Goal: Use online tool/utility: Use online tool/utility

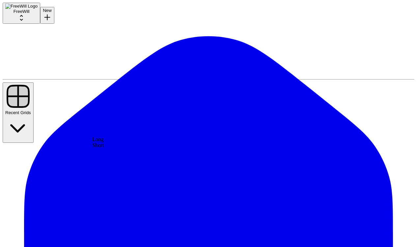
click at [154, 148] on div "Short" at bounding box center [146, 145] width 108 height 6
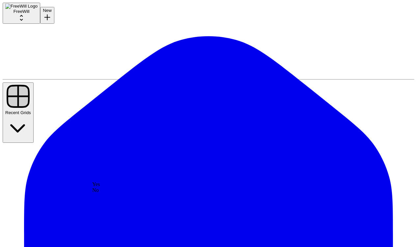
click at [183, 187] on div "Yes" at bounding box center [146, 184] width 108 height 6
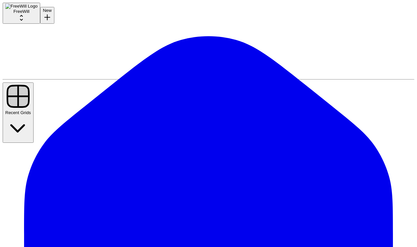
scroll to position [437, 0]
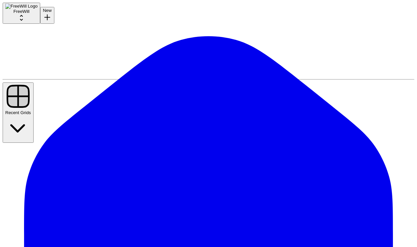
drag, startPoint x: 240, startPoint y: 68, endPoint x: 319, endPoint y: 77, distance: 79.3
copy p "**********"
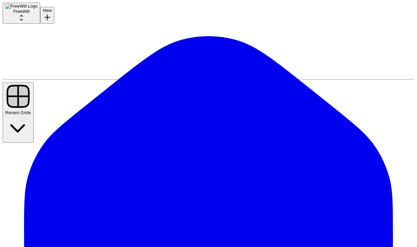
click at [160, 172] on div "Yes" at bounding box center [146, 169] width 108 height 6
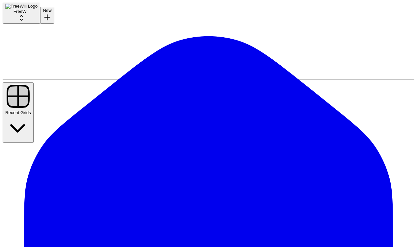
drag, startPoint x: 239, startPoint y: 68, endPoint x: 317, endPoint y: 79, distance: 79.3
copy p "**********"
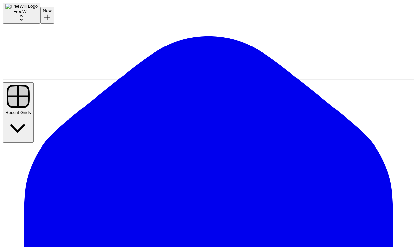
type input "9000"
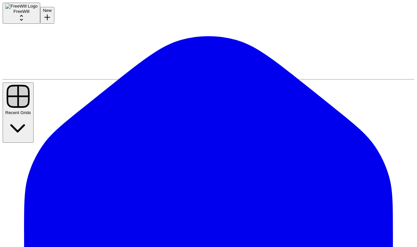
click at [136, 214] on div "No" at bounding box center [147, 211] width 108 height 6
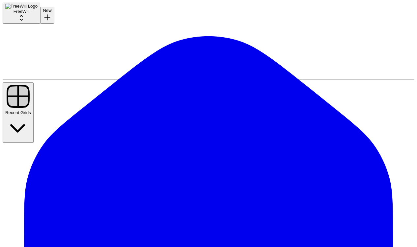
scroll to position [186, 0]
click at [141, 162] on div "Yes" at bounding box center [146, 160] width 108 height 6
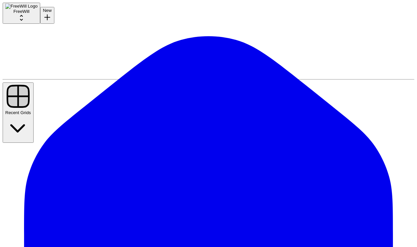
click at [154, 193] on div "No" at bounding box center [147, 191] width 108 height 6
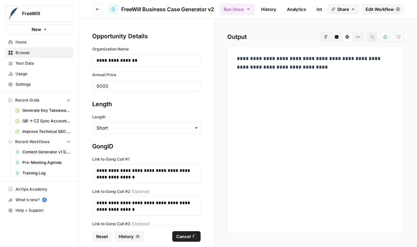
click at [190, 238] on span "Cancel" at bounding box center [183, 236] width 15 height 7
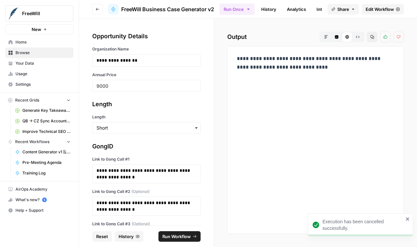
click at [190, 238] on span "Run Workflow" at bounding box center [176, 236] width 28 height 7
click at [410, 219] on icon "close" at bounding box center [408, 218] width 5 height 5
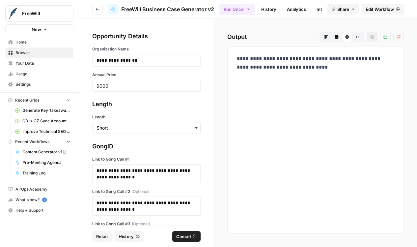
click at [276, 65] on p "**********" at bounding box center [316, 62] width 158 height 17
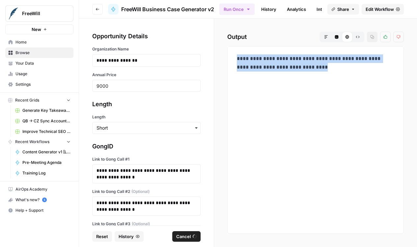
click at [276, 65] on p "**********" at bounding box center [316, 62] width 158 height 17
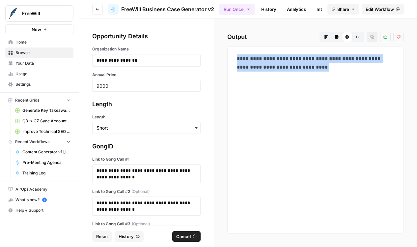
click at [276, 65] on p "**********" at bounding box center [316, 62] width 158 height 17
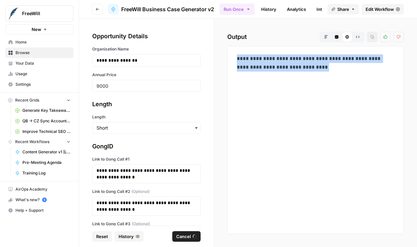
click at [276, 65] on p "**********" at bounding box center [316, 62] width 158 height 17
click at [275, 65] on p "**********" at bounding box center [316, 62] width 158 height 17
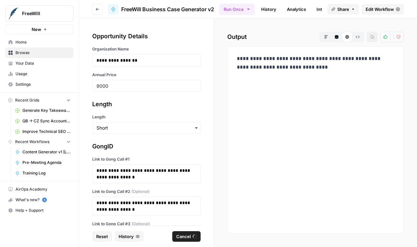
click at [185, 242] on footer "Reset History Cancel" at bounding box center [146, 235] width 108 height 21
click at [184, 230] on footer "Reset History Cancel" at bounding box center [146, 235] width 108 height 21
click at [181, 238] on span "Cancel" at bounding box center [183, 236] width 15 height 7
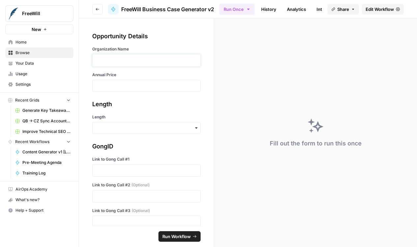
click at [148, 58] on p at bounding box center [147, 60] width 100 height 7
click at [144, 80] on div at bounding box center [146, 86] width 108 height 12
click at [140, 89] on div at bounding box center [146, 86] width 108 height 12
click at [142, 86] on input "Annual Price" at bounding box center [147, 86] width 100 height 6
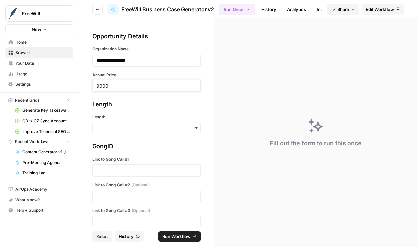
type input "9000"
click at [146, 170] on p at bounding box center [147, 170] width 100 height 7
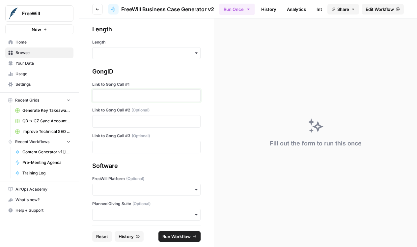
scroll to position [74, 0]
click at [143, 58] on div "button" at bounding box center [146, 53] width 108 height 12
click at [143, 79] on div "Short" at bounding box center [147, 83] width 108 height 13
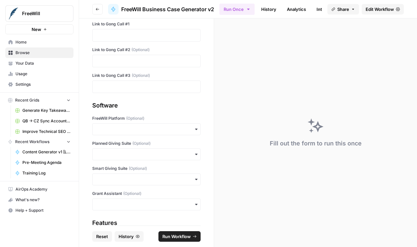
scroll to position [149, 0]
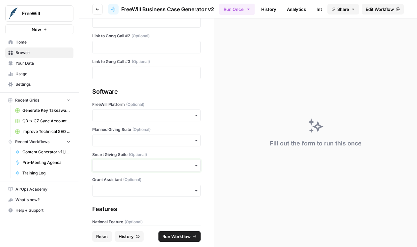
click at [145, 165] on input "Smart Giving Suite (Optional)" at bounding box center [147, 165] width 100 height 7
click at [139, 182] on div "Yes" at bounding box center [147, 183] width 108 height 13
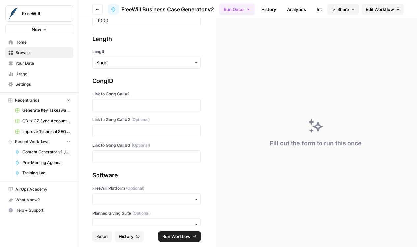
scroll to position [65, 0]
click at [154, 111] on div at bounding box center [146, 105] width 108 height 13
click at [154, 106] on p at bounding box center [147, 105] width 100 height 7
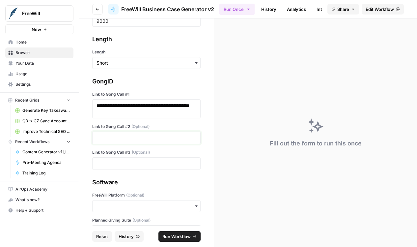
click at [155, 137] on p at bounding box center [147, 137] width 100 height 7
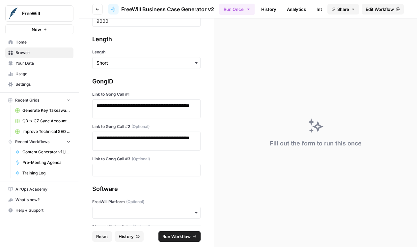
click at [204, 173] on div "**********" at bounding box center [146, 121] width 135 height 207
click at [182, 237] on span "Run Workflow" at bounding box center [176, 236] width 28 height 7
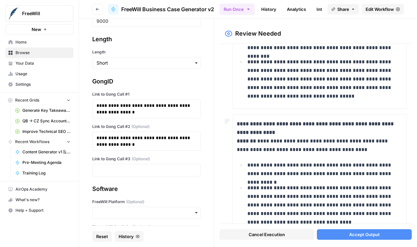
scroll to position [196, 0]
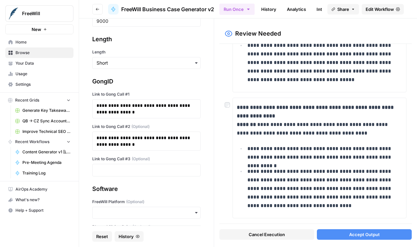
click at [361, 229] on button "Accept Output" at bounding box center [364, 234] width 95 height 11
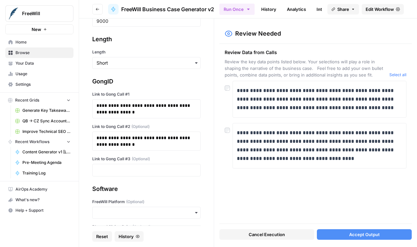
click at [335, 227] on div "Cancel Execution Accept Output" at bounding box center [316, 233] width 192 height 18
click at [335, 229] on button "Accept Output" at bounding box center [364, 234] width 95 height 11
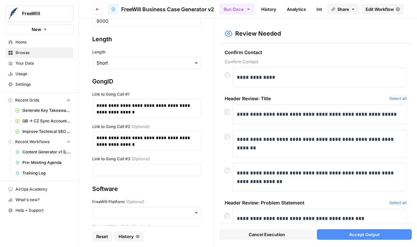
click at [222, 137] on div "**********" at bounding box center [316, 134] width 192 height 180
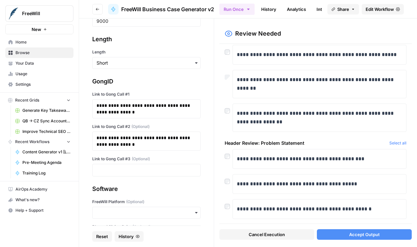
scroll to position [60, 0]
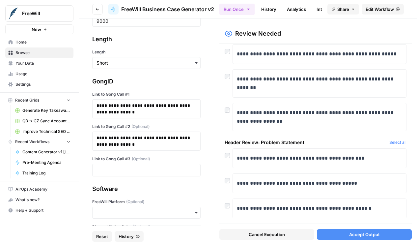
click at [229, 183] on div at bounding box center [229, 178] width 8 height 11
click at [329, 238] on button "Accept Output" at bounding box center [364, 234] width 95 height 11
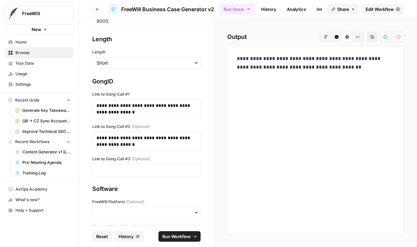
drag, startPoint x: 267, startPoint y: 59, endPoint x: 354, endPoint y: 70, distance: 87.3
click at [354, 70] on p "**********" at bounding box center [316, 62] width 158 height 17
copy p "**********"
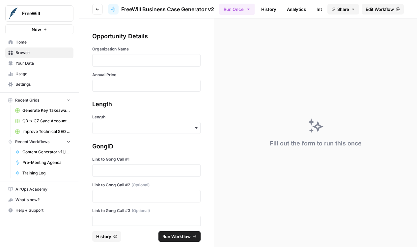
click at [121, 65] on div at bounding box center [146, 60] width 108 height 13
click at [120, 63] on p at bounding box center [147, 60] width 100 height 7
click at [120, 87] on input "Annual Price" at bounding box center [147, 86] width 100 height 6
click at [137, 174] on div at bounding box center [146, 170] width 108 height 13
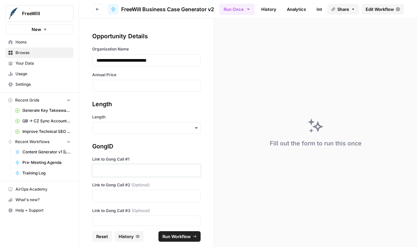
click at [137, 169] on p at bounding box center [147, 170] width 100 height 7
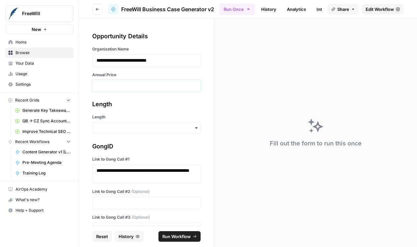
click at [147, 86] on input "Annual Price" at bounding box center [147, 86] width 100 height 6
type input "19500"
click at [147, 125] on input "Length" at bounding box center [147, 128] width 100 height 7
click at [141, 158] on div "Short" at bounding box center [147, 158] width 108 height 13
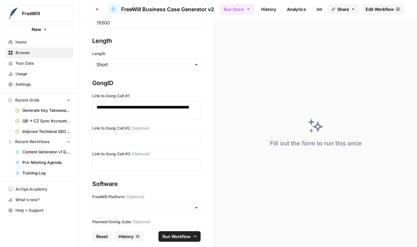
scroll to position [64, 0]
click at [145, 137] on p at bounding box center [147, 139] width 100 height 7
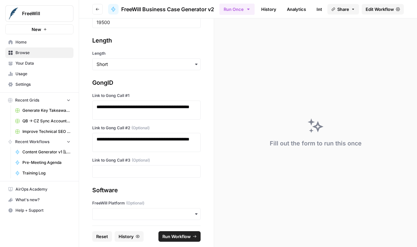
click at [144, 178] on div "**********" at bounding box center [146, 121] width 135 height 207
click at [146, 174] on p at bounding box center [147, 171] width 100 height 7
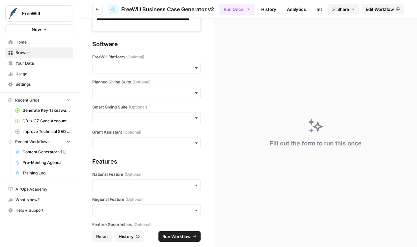
scroll to position [220, 0]
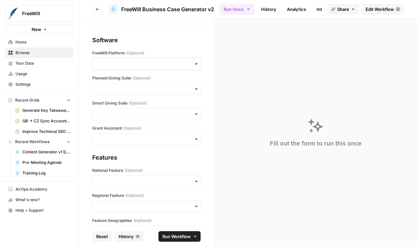
click at [160, 65] on input "FreeWill Platform (Optional)" at bounding box center [147, 64] width 100 height 7
click at [154, 83] on div "Yes" at bounding box center [147, 81] width 108 height 13
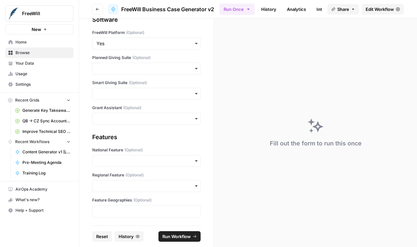
click at [179, 236] on span "Run Workflow" at bounding box center [176, 236] width 28 height 7
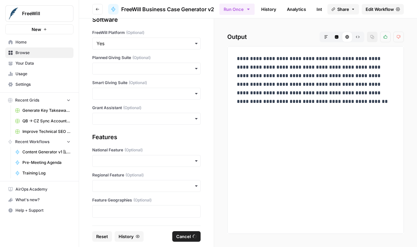
click at [277, 86] on p "**********" at bounding box center [316, 79] width 158 height 51
click at [295, 169] on div "**********" at bounding box center [315, 140] width 165 height 176
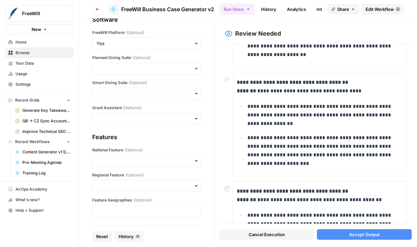
scroll to position [253, 0]
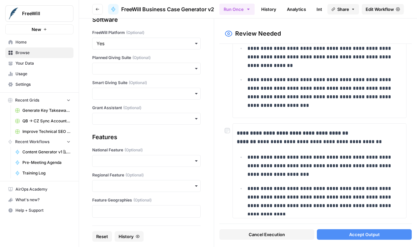
click at [231, 132] on div at bounding box center [229, 128] width 8 height 11
click at [366, 232] on span "Accept Output" at bounding box center [364, 234] width 31 height 7
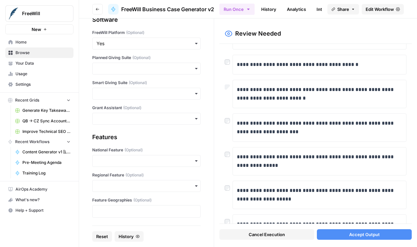
scroll to position [336, 0]
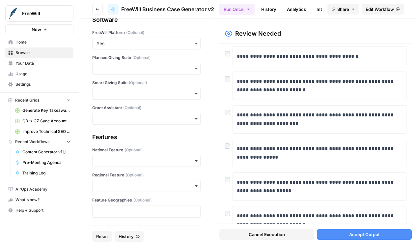
click at [226, 75] on div at bounding box center [229, 77] width 8 height 11
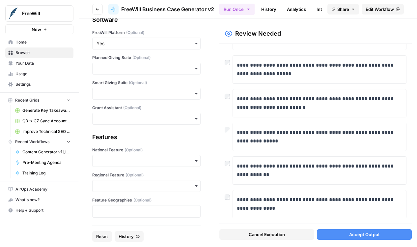
scroll to position [453, 0]
click at [331, 230] on button "Accept Output" at bounding box center [364, 234] width 95 height 11
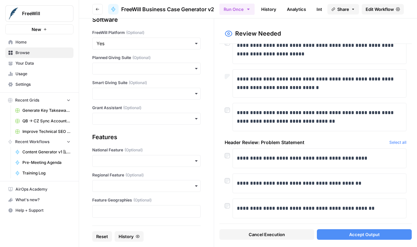
scroll to position [126, 0]
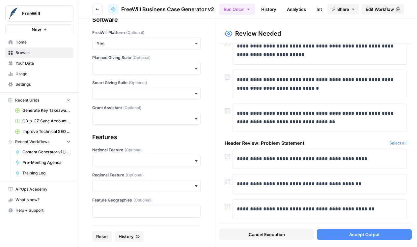
click at [358, 236] on span "Accept Output" at bounding box center [364, 234] width 31 height 7
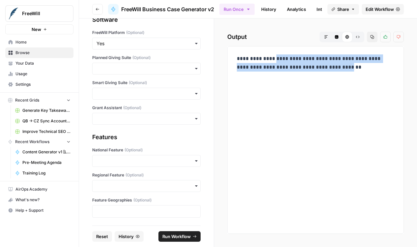
drag, startPoint x: 239, startPoint y: 66, endPoint x: 327, endPoint y: 79, distance: 88.9
click at [327, 79] on p "**********" at bounding box center [316, 67] width 158 height 26
copy p "**********"
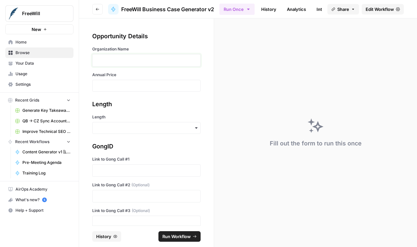
click at [152, 63] on p at bounding box center [147, 60] width 100 height 7
click at [135, 85] on input "Annual Price" at bounding box center [147, 86] width 100 height 6
click at [161, 86] on input "Annual Price" at bounding box center [147, 86] width 100 height 6
type input "18000"
click at [145, 128] on input "Length" at bounding box center [147, 128] width 100 height 7
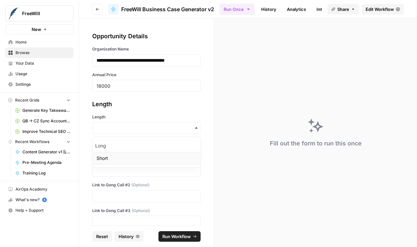
click at [136, 158] on div "Short" at bounding box center [147, 158] width 108 height 13
click at [141, 170] on p at bounding box center [147, 170] width 100 height 7
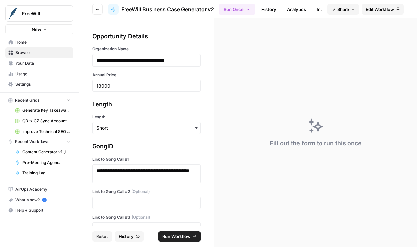
click at [134, 208] on div at bounding box center [146, 202] width 108 height 13
click at [143, 188] on div "**********" at bounding box center [146, 188] width 108 height 93
click at [141, 203] on p at bounding box center [147, 202] width 100 height 7
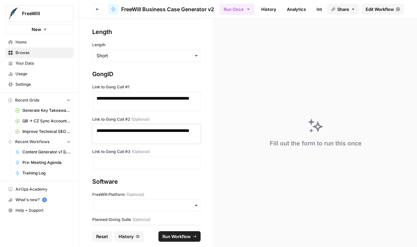
scroll to position [73, 0]
click at [168, 162] on p at bounding box center [147, 162] width 100 height 7
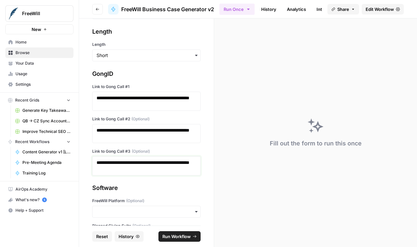
scroll to position [109, 0]
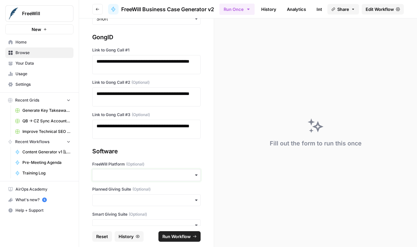
click at [152, 175] on input "FreeWill Platform (Optional)" at bounding box center [147, 175] width 100 height 7
click at [144, 190] on div "Yes" at bounding box center [147, 193] width 108 height 13
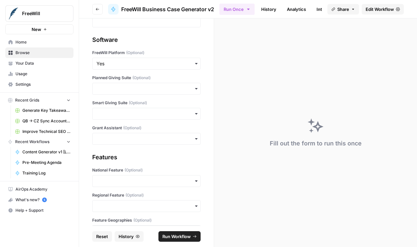
scroll to position [241, 0]
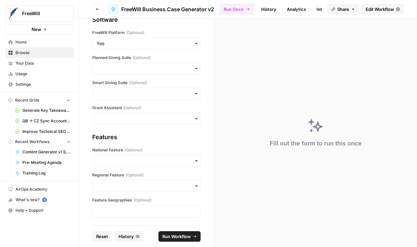
click at [180, 238] on span "Run Workflow" at bounding box center [176, 236] width 28 height 7
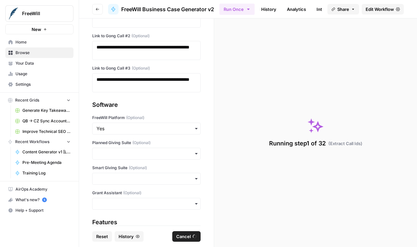
scroll to position [0, 0]
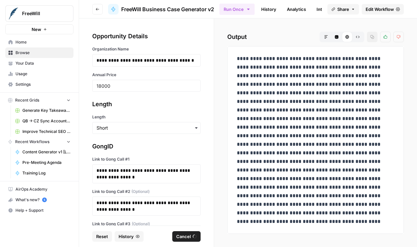
click at [281, 156] on p at bounding box center [316, 135] width 158 height 163
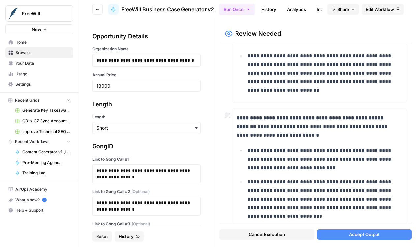
scroll to position [93, 0]
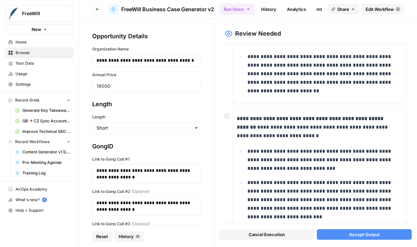
click at [226, 118] on div at bounding box center [229, 114] width 8 height 11
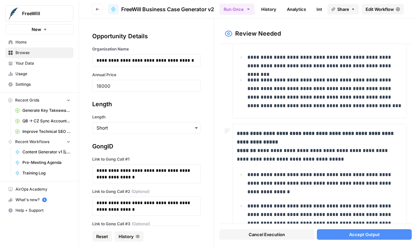
scroll to position [348, 0]
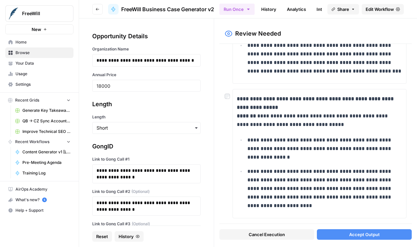
click at [329, 231] on button "Accept Output" at bounding box center [364, 234] width 95 height 11
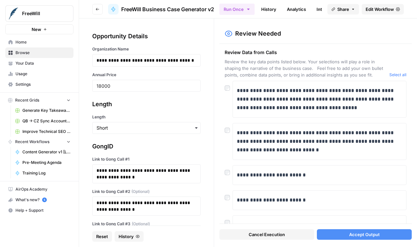
click at [226, 84] on div at bounding box center [229, 86] width 8 height 11
click at [231, 132] on div at bounding box center [229, 128] width 8 height 11
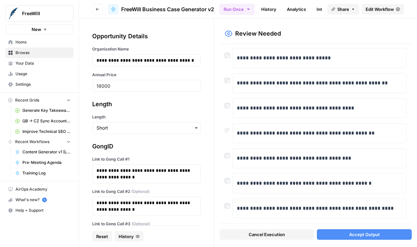
scroll to position [301, 0]
click at [342, 236] on button "Accept Output" at bounding box center [364, 234] width 95 height 11
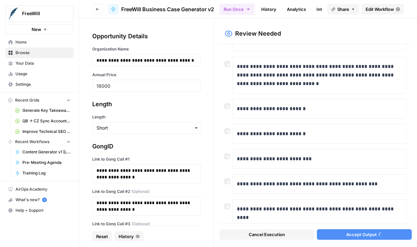
scroll to position [0, 0]
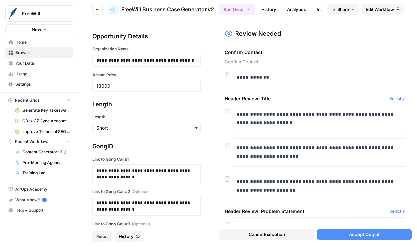
click at [223, 146] on div "**********" at bounding box center [316, 134] width 192 height 180
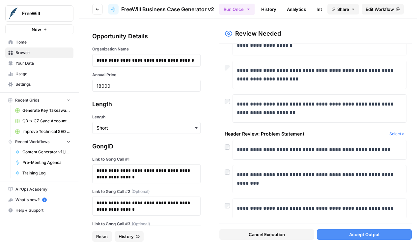
scroll to position [77, 0]
click at [227, 183] on div "**********" at bounding box center [316, 179] width 182 height 28
click at [227, 175] on div at bounding box center [229, 170] width 8 height 11
click at [227, 209] on div "**********" at bounding box center [316, 209] width 182 height 20
click at [337, 232] on button "Accept Output" at bounding box center [364, 234] width 95 height 11
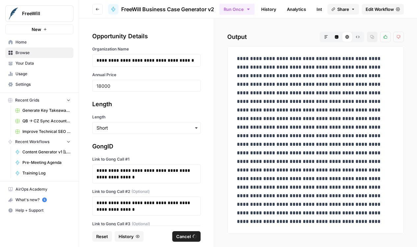
click at [289, 117] on p at bounding box center [316, 135] width 158 height 163
click at [282, 113] on p at bounding box center [316, 144] width 158 height 180
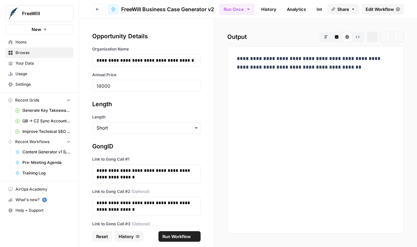
scroll to position [0, 0]
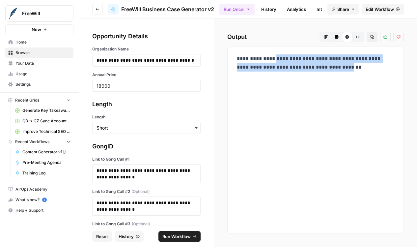
drag, startPoint x: 324, startPoint y: 76, endPoint x: 240, endPoint y: 70, distance: 83.9
click at [240, 70] on p "**********" at bounding box center [316, 67] width 158 height 26
copy p "**********"
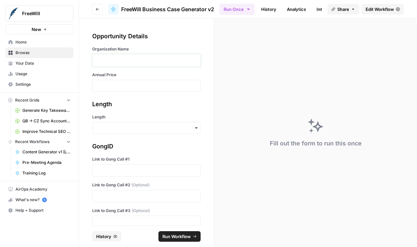
click at [148, 60] on p at bounding box center [147, 60] width 100 height 7
click at [135, 83] on input "Annual Price" at bounding box center [147, 86] width 100 height 6
type input "20000"
click at [131, 142] on div "GongID" at bounding box center [146, 146] width 108 height 9
click at [139, 122] on div "Length" at bounding box center [146, 124] width 108 height 20
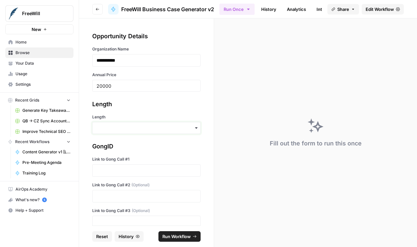
click at [139, 125] on input "Length" at bounding box center [147, 128] width 100 height 7
click at [134, 155] on div "Short" at bounding box center [147, 158] width 108 height 13
click at [123, 167] on p at bounding box center [147, 170] width 100 height 7
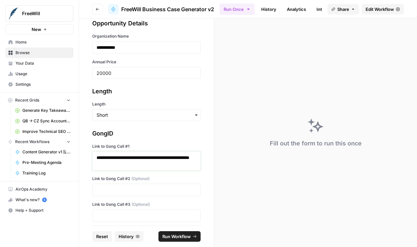
scroll to position [15, 0]
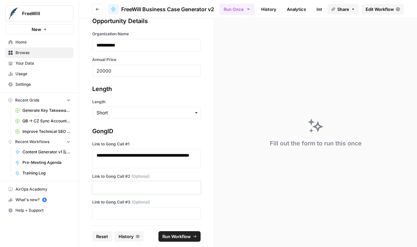
click at [147, 187] on p at bounding box center [147, 187] width 100 height 7
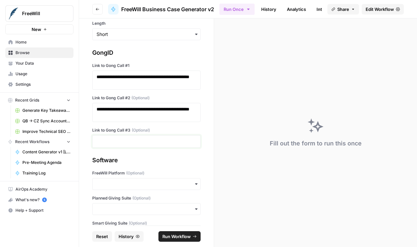
click at [160, 144] on p at bounding box center [147, 141] width 100 height 7
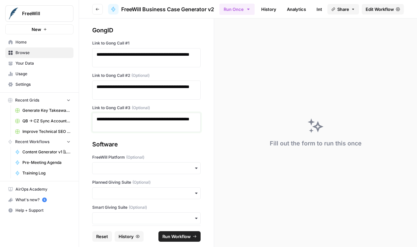
scroll to position [116, 0]
click at [177, 161] on div "FreeWill Platform (Optional)" at bounding box center [146, 165] width 108 height 20
click at [175, 166] on input "FreeWill Platform (Optional)" at bounding box center [147, 168] width 100 height 7
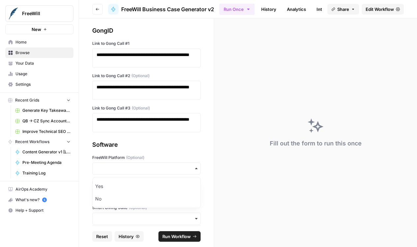
click at [199, 157] on label "FreeWill Platform (Optional)" at bounding box center [146, 158] width 108 height 6
click at [196, 165] on input "FreeWill Platform (Optional)" at bounding box center [147, 168] width 100 height 7
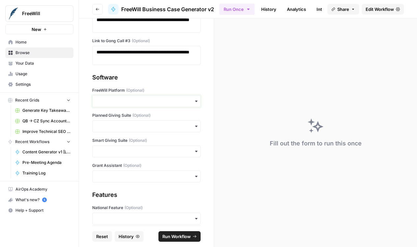
scroll to position [183, 0]
click at [180, 127] on input "Planned Giving Suite (Optional)" at bounding box center [147, 126] width 100 height 7
click at [174, 146] on div "Yes" at bounding box center [147, 144] width 108 height 13
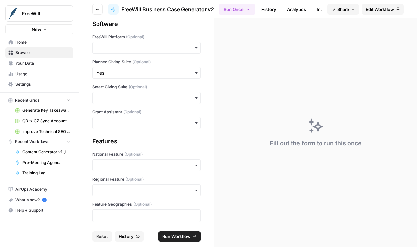
scroll to position [236, 0]
click at [161, 189] on input "Regional Feature (Optional)" at bounding box center [147, 190] width 100 height 7
click at [151, 205] on div "Yes" at bounding box center [147, 208] width 108 height 13
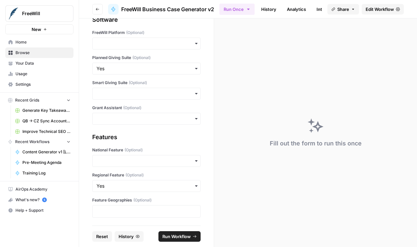
click at [176, 237] on span "Run Workflow" at bounding box center [176, 236] width 28 height 7
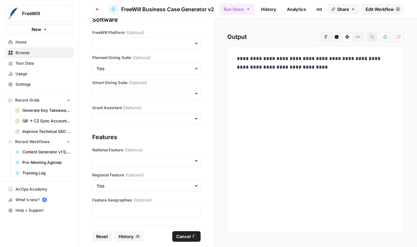
click at [283, 64] on p "**********" at bounding box center [316, 62] width 158 height 17
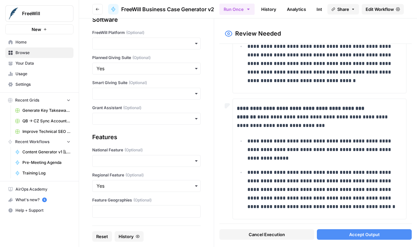
scroll to position [222, 0]
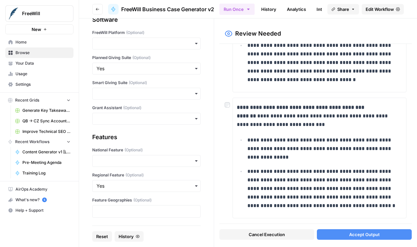
click at [354, 234] on span "Accept Output" at bounding box center [364, 234] width 31 height 7
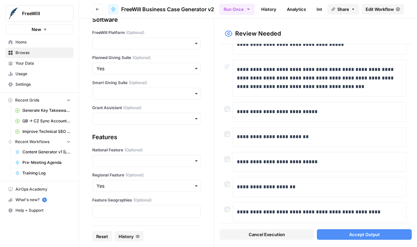
scroll to position [64, 0]
click at [229, 162] on div at bounding box center [229, 157] width 8 height 11
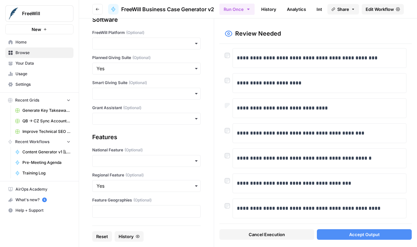
scroll to position [242, 0]
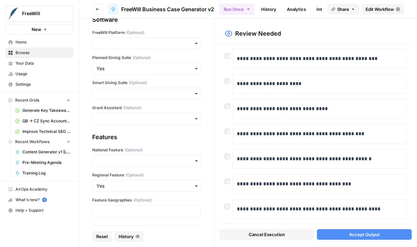
click at [345, 229] on button "Accept Output" at bounding box center [364, 234] width 95 height 11
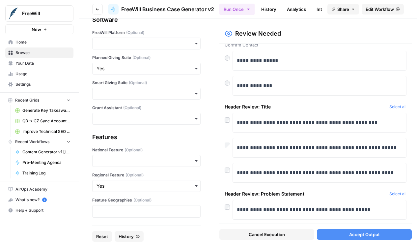
scroll to position [68, 0]
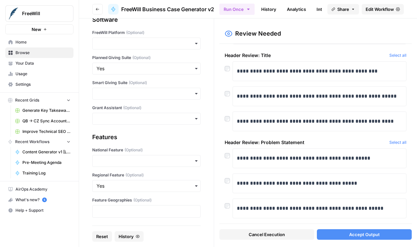
click at [228, 209] on div "**********" at bounding box center [316, 208] width 182 height 20
click at [228, 202] on div at bounding box center [229, 203] width 8 height 11
click at [352, 237] on span "Accept Output" at bounding box center [364, 234] width 31 height 7
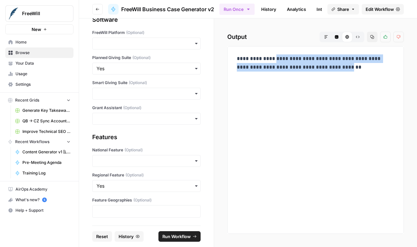
drag, startPoint x: 267, startPoint y: 59, endPoint x: 350, endPoint y: 71, distance: 83.3
click at [350, 71] on p "**********" at bounding box center [316, 62] width 158 height 17
copy p "**********"
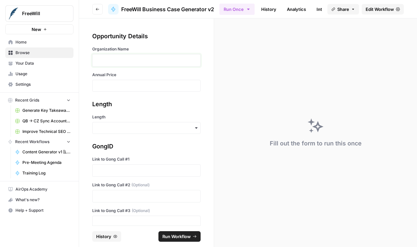
click at [140, 60] on p at bounding box center [147, 60] width 100 height 7
click at [142, 86] on input "Annual Price" at bounding box center [147, 86] width 100 height 6
type input "9000"
click at [161, 131] on div "button" at bounding box center [146, 128] width 108 height 12
click at [154, 104] on div "Length" at bounding box center [146, 104] width 108 height 9
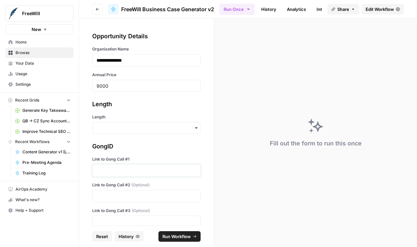
click at [132, 171] on p at bounding box center [147, 170] width 100 height 7
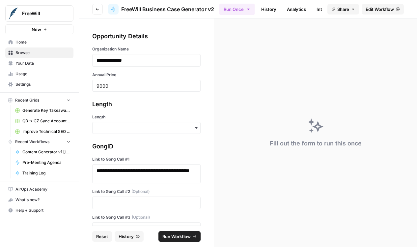
click at [154, 121] on div "Length" at bounding box center [146, 124] width 108 height 20
click at [154, 127] on input "Length" at bounding box center [147, 128] width 100 height 7
click at [154, 157] on div "Short" at bounding box center [147, 158] width 108 height 13
click at [158, 175] on p "**********" at bounding box center [147, 173] width 100 height 13
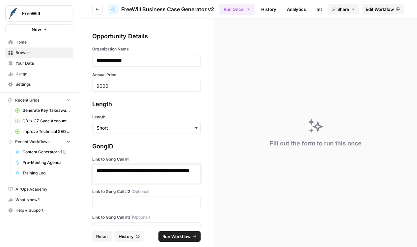
click at [158, 175] on p "**********" at bounding box center [147, 173] width 100 height 13
click at [169, 200] on p at bounding box center [147, 202] width 100 height 7
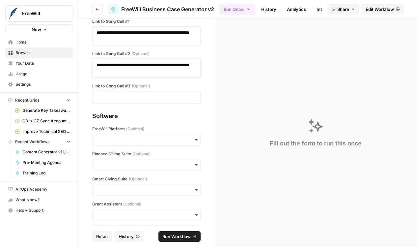
scroll to position [173, 0]
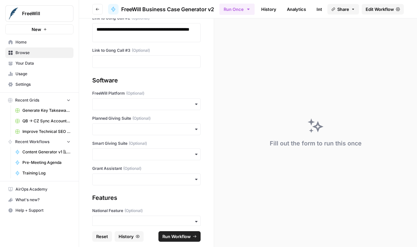
click at [152, 185] on div "button" at bounding box center [146, 179] width 108 height 12
click at [147, 198] on div "Yes" at bounding box center [147, 197] width 108 height 13
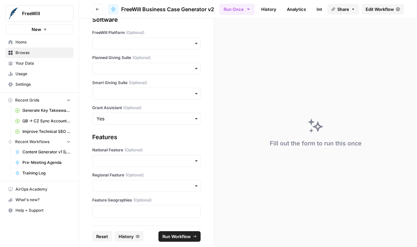
scroll to position [233, 0]
click at [153, 161] on input "National Feature (Optional)" at bounding box center [147, 161] width 100 height 7
click at [147, 191] on div "No" at bounding box center [147, 192] width 108 height 13
click at [169, 95] on input "Smart Giving Suite (Optional)" at bounding box center [147, 94] width 100 height 7
click at [162, 128] on div "No" at bounding box center [147, 124] width 108 height 13
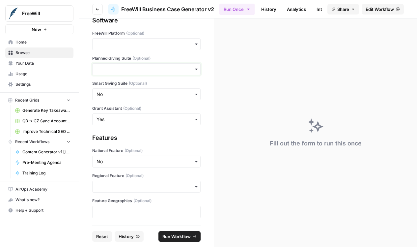
click at [170, 68] on input "Planned Giving Suite (Optional)" at bounding box center [147, 69] width 100 height 7
click at [158, 102] on div "No" at bounding box center [147, 99] width 108 height 13
click at [173, 45] on input "FreeWill Platform (Optional)" at bounding box center [147, 44] width 100 height 7
click at [161, 74] on div "No" at bounding box center [147, 74] width 108 height 13
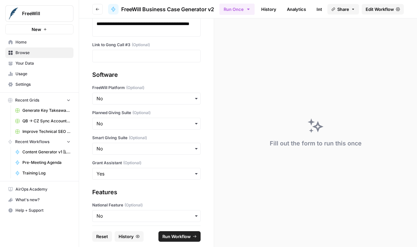
scroll to position [234, 0]
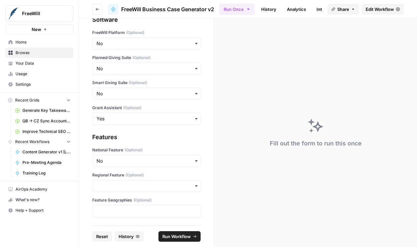
click at [187, 238] on span "Run Workflow" at bounding box center [176, 236] width 28 height 7
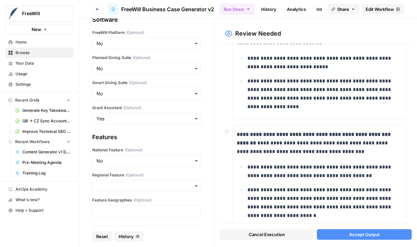
scroll to position [288, 0]
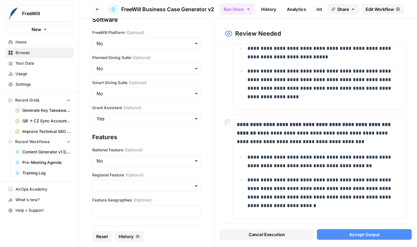
click at [340, 231] on button "Accept Output" at bounding box center [364, 234] width 95 height 11
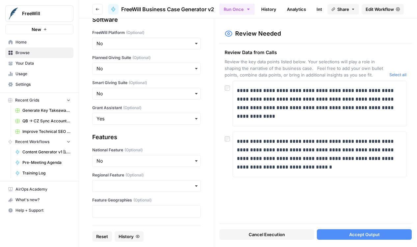
click at [342, 235] on button "Accept Output" at bounding box center [364, 234] width 95 height 11
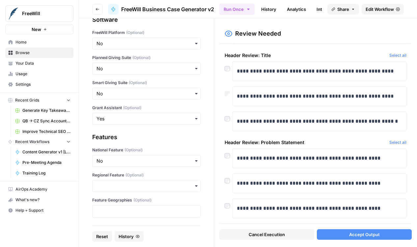
scroll to position [100, 0]
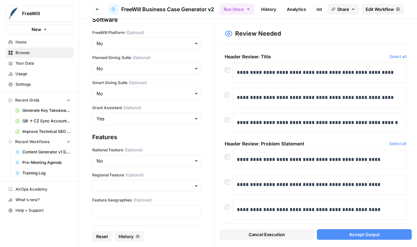
click at [340, 232] on button "Accept Output" at bounding box center [364, 234] width 95 height 11
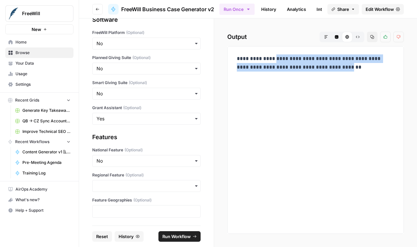
drag, startPoint x: 326, startPoint y: 76, endPoint x: 240, endPoint y: 70, distance: 86.6
click at [240, 70] on p "**********" at bounding box center [316, 67] width 158 height 26
copy p "**********"
